Goal: Obtain resource: Download file/media

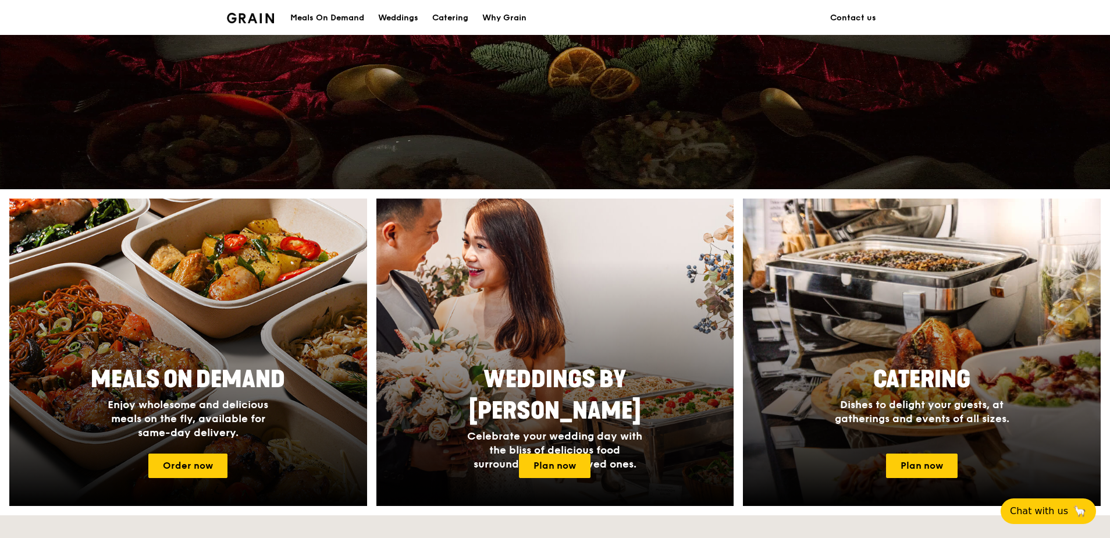
scroll to position [349, 0]
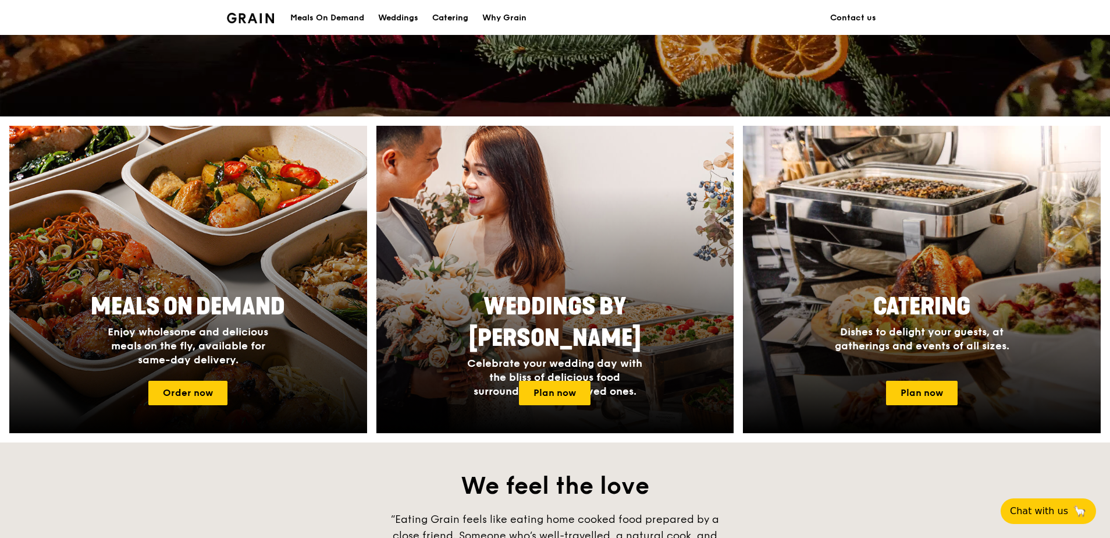
click at [455, 19] on div "Catering" at bounding box center [450, 18] width 36 height 35
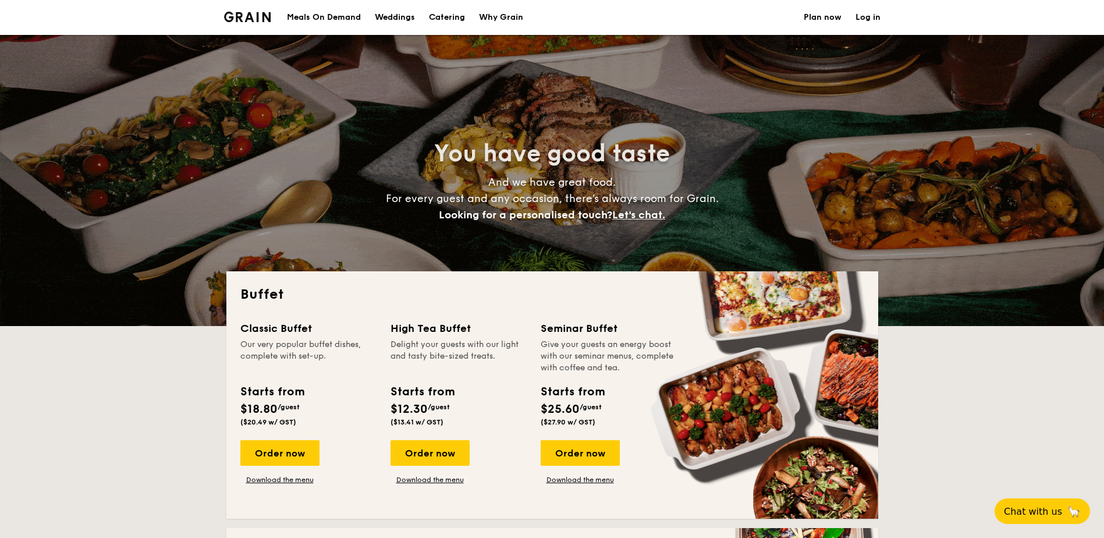
select select
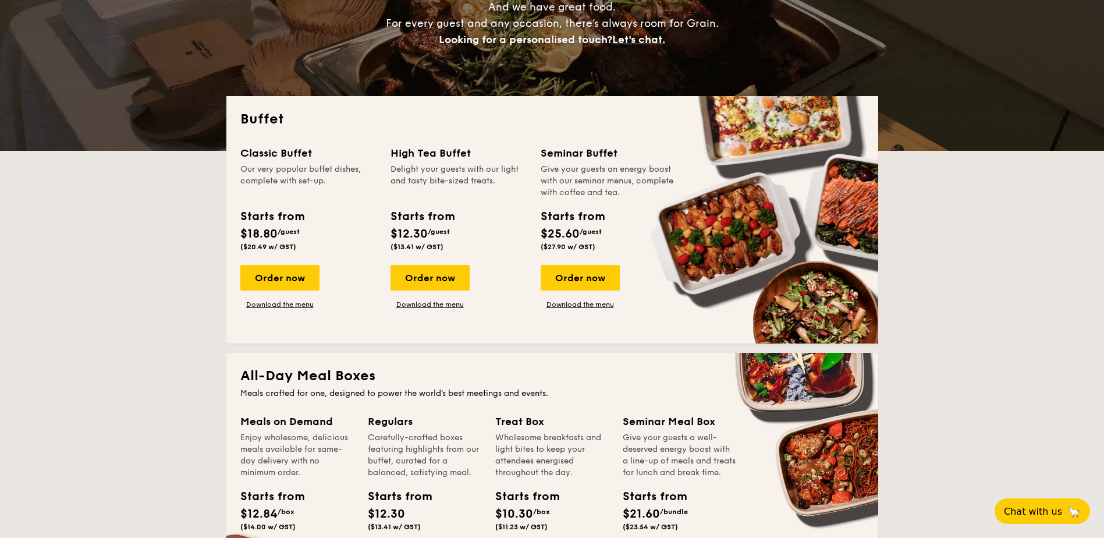
scroll to position [175, 0]
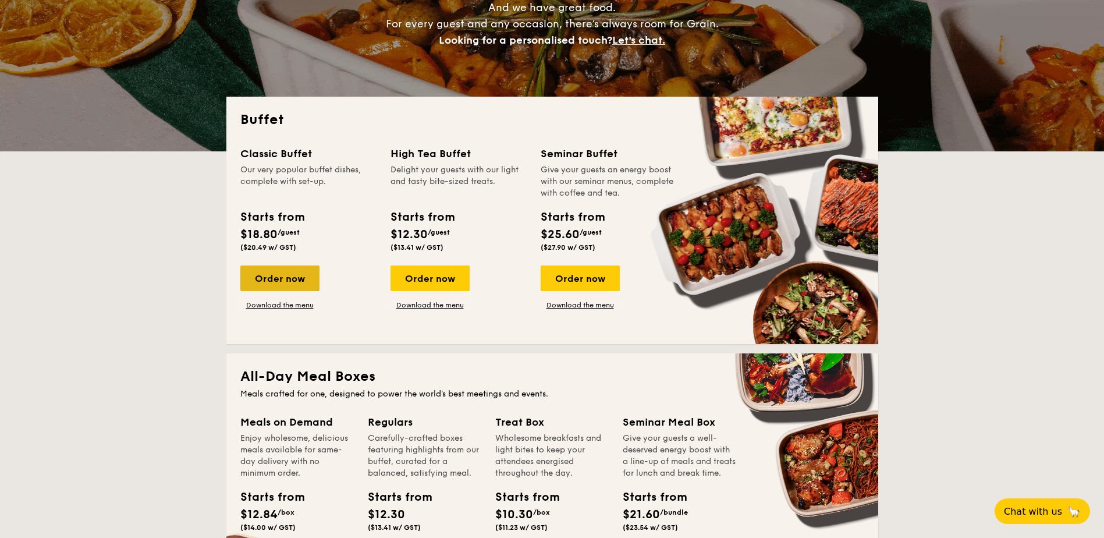
click at [277, 280] on div "Order now" at bounding box center [279, 278] width 79 height 26
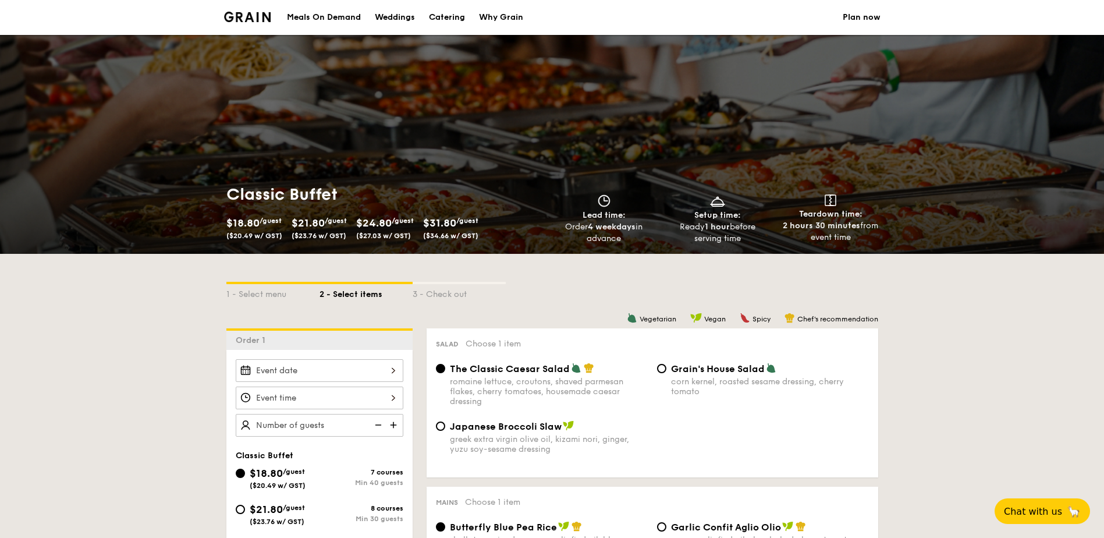
select select
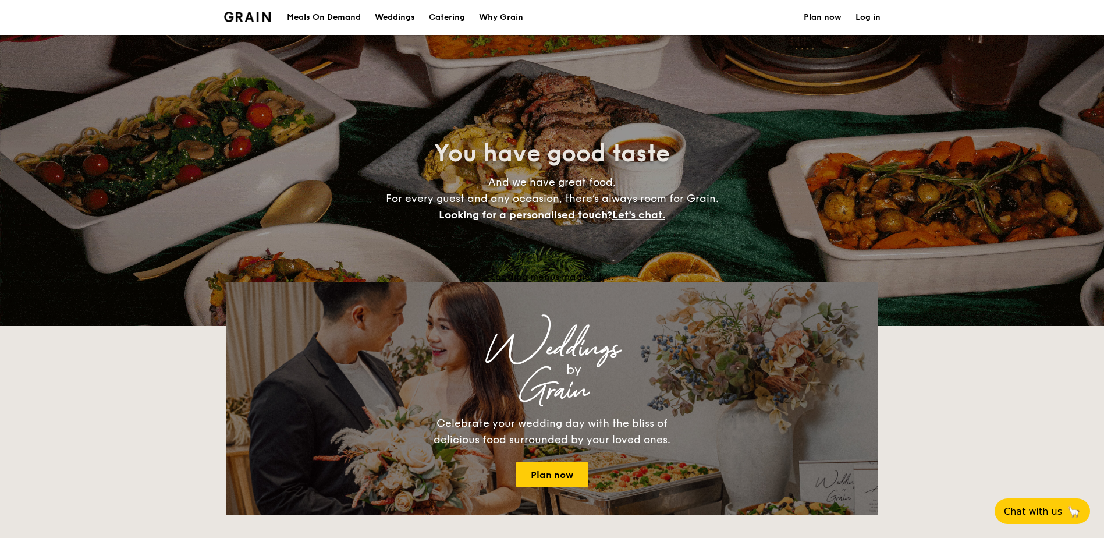
scroll to position [175, 0]
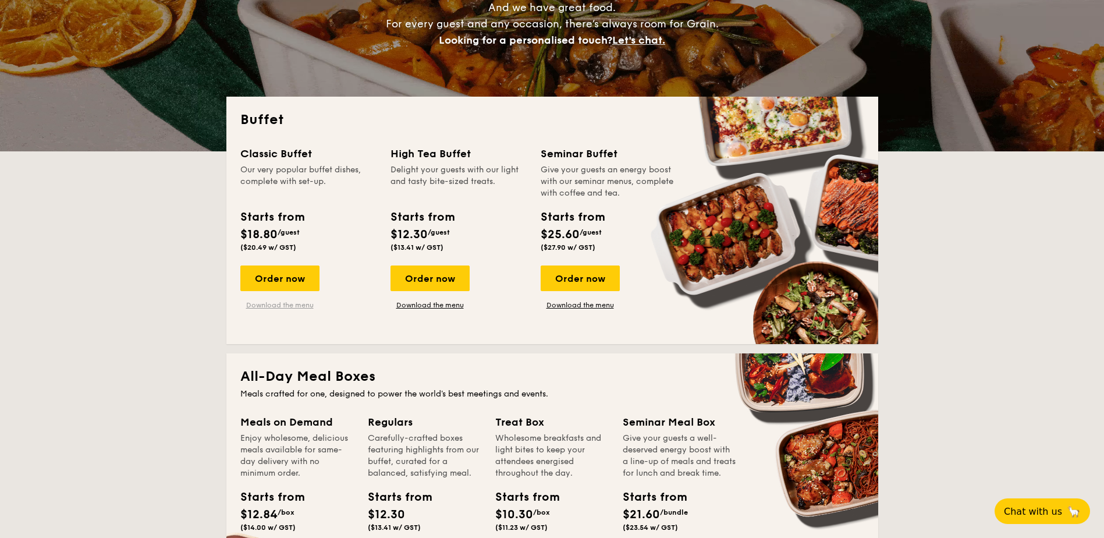
click at [293, 305] on link "Download the menu" at bounding box center [279, 304] width 79 height 9
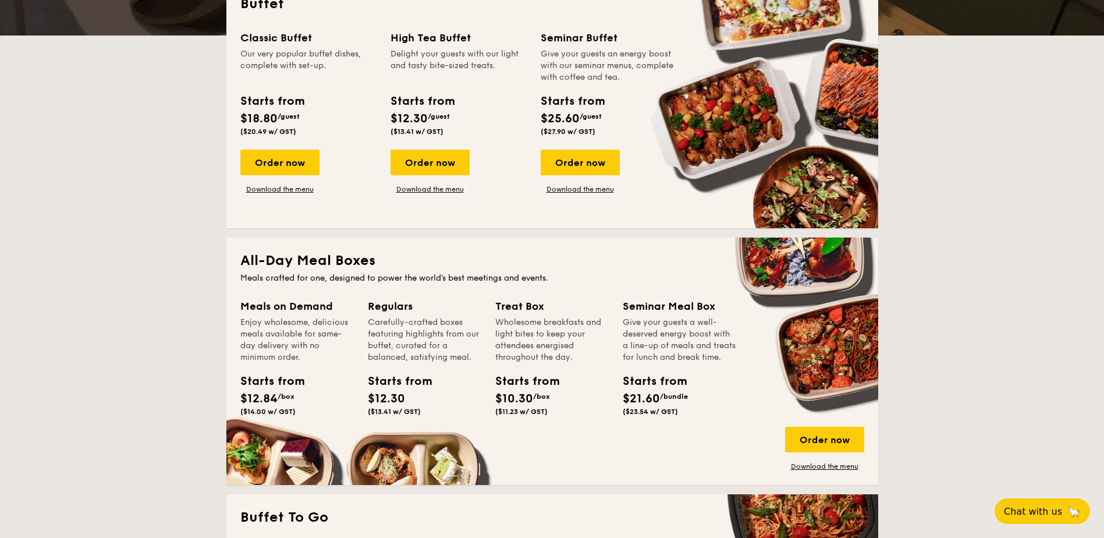
scroll to position [291, 0]
drag, startPoint x: 314, startPoint y: 318, endPoint x: 359, endPoint y: 347, distance: 53.4
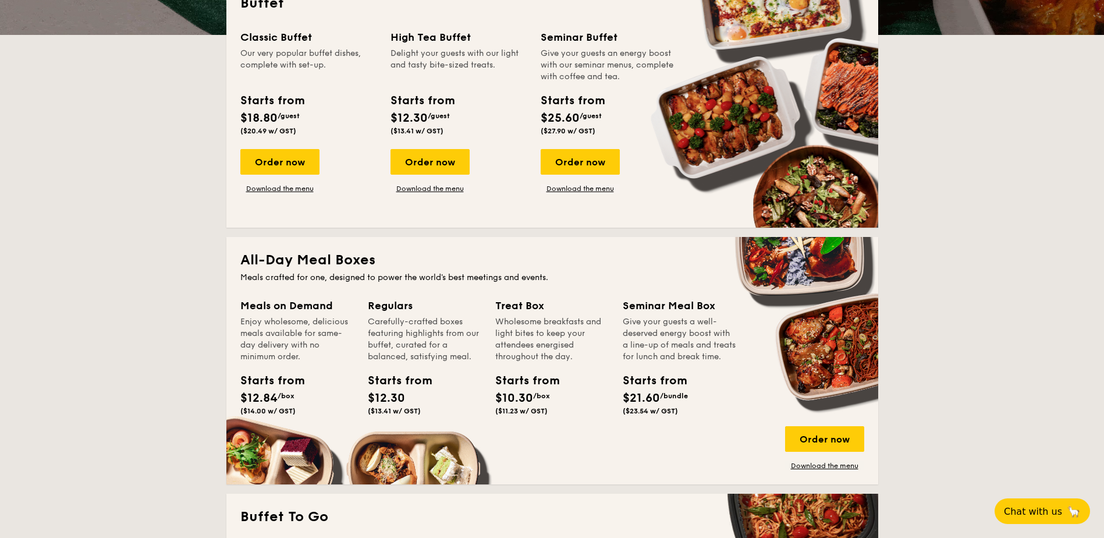
click at [359, 347] on div "Meals on Demand Enjoy wholesome, delicious meals available for same-day deliver…" at bounding box center [303, 372] width 127 height 150
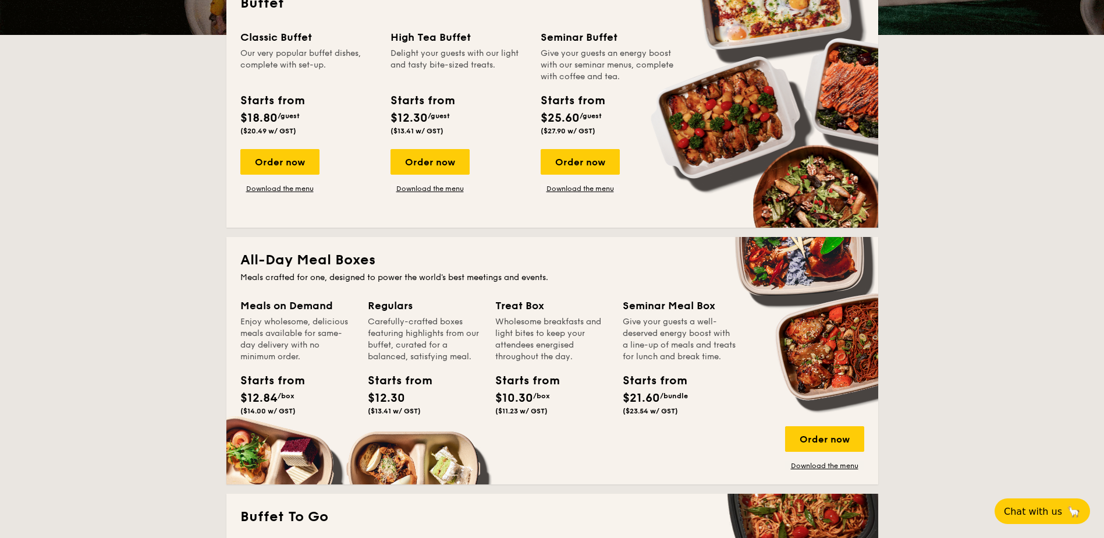
drag, startPoint x: 360, startPoint y: 347, endPoint x: 504, endPoint y: 330, distance: 145.3
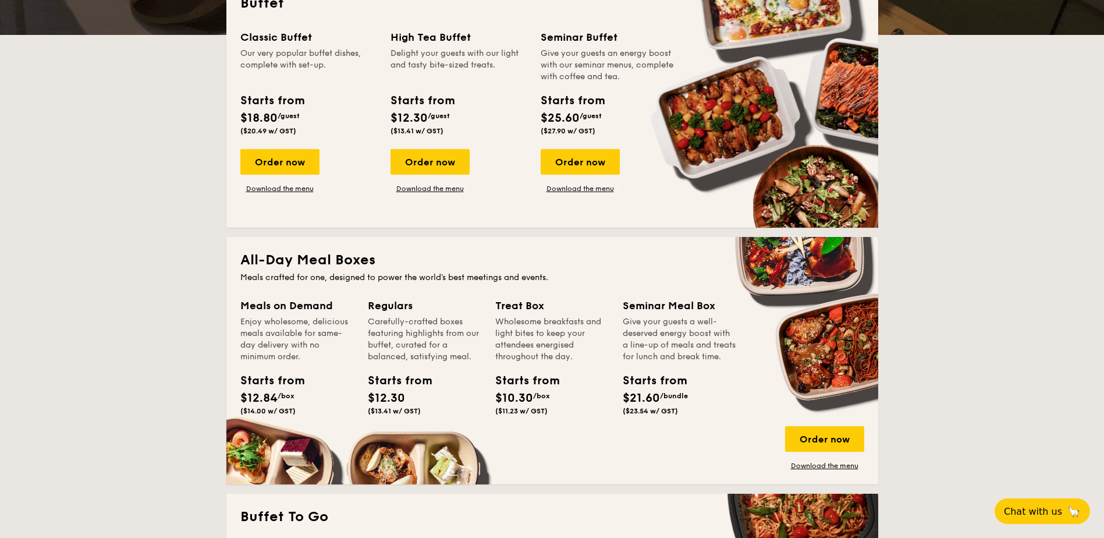
click at [504, 330] on div "Wholesome breakfasts and light bites to keep your attendees energised throughou…" at bounding box center [551, 339] width 113 height 47
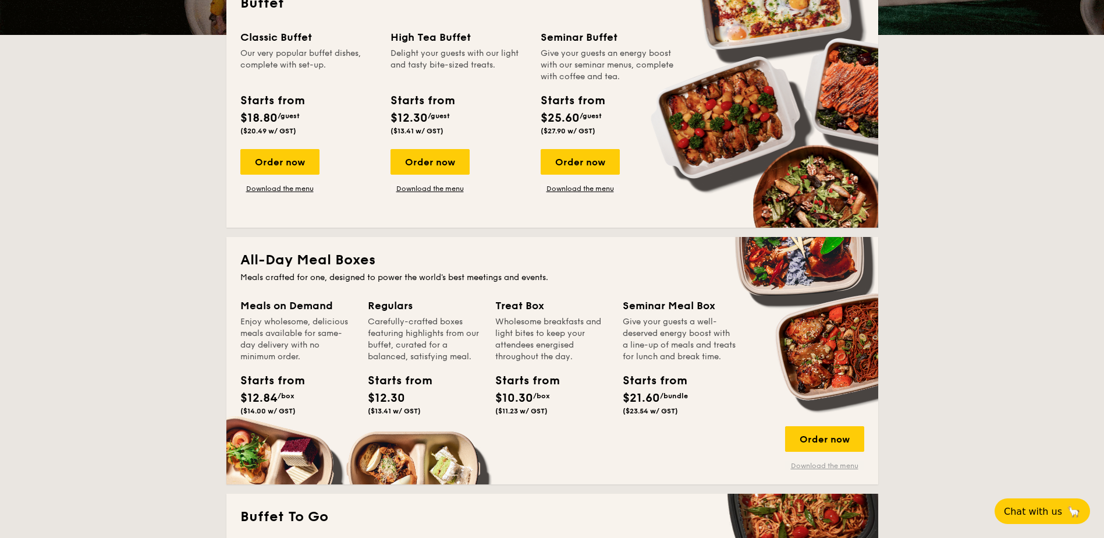
click at [803, 461] on link "Download the menu" at bounding box center [824, 465] width 79 height 9
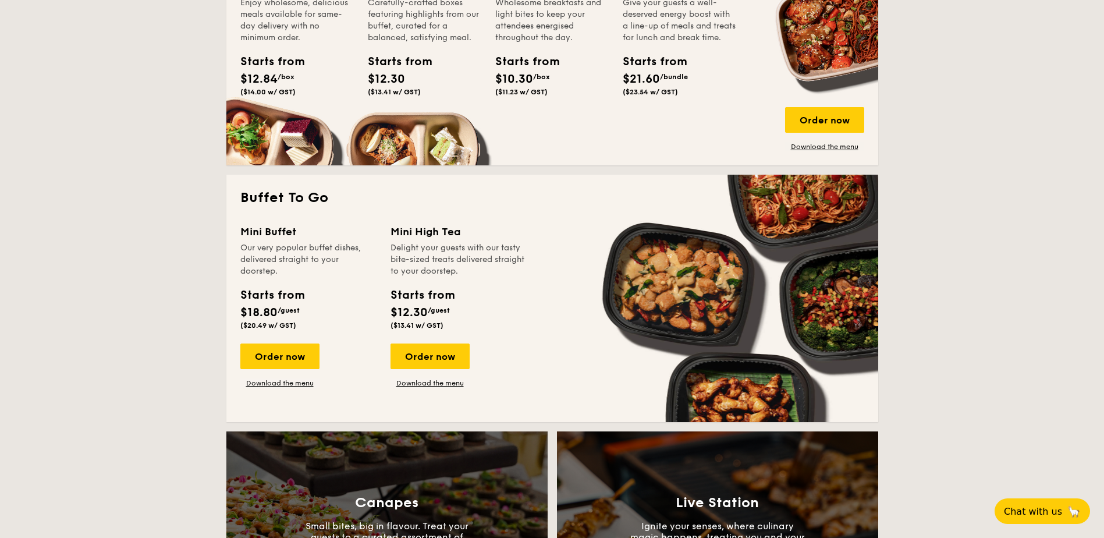
scroll to position [610, 0]
